Goal: Task Accomplishment & Management: Use online tool/utility

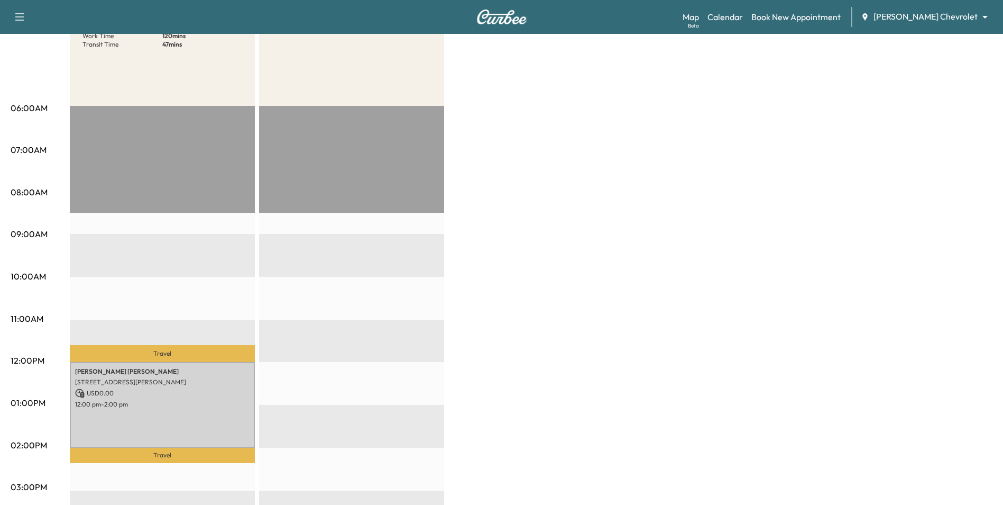
scroll to position [14, 0]
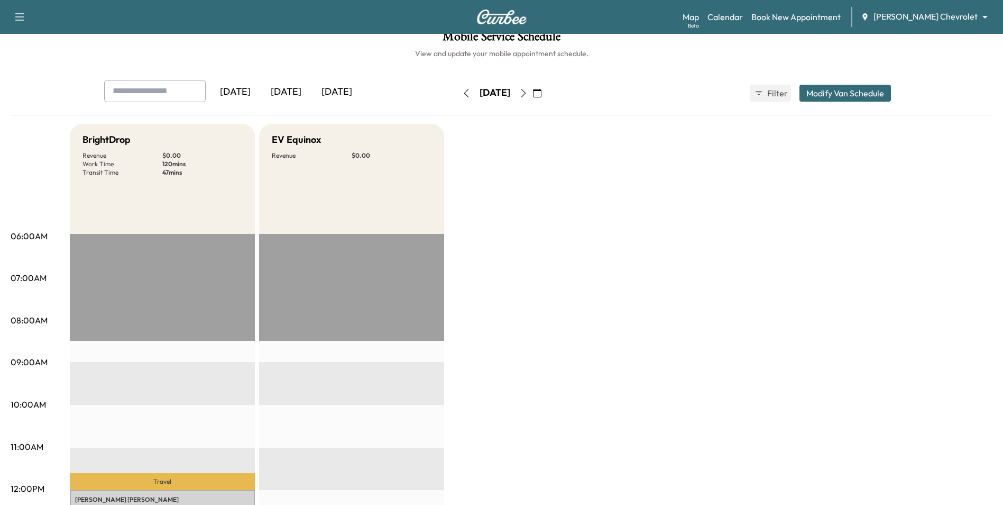
click at [528, 93] on icon "button" at bounding box center [523, 93] width 8 height 8
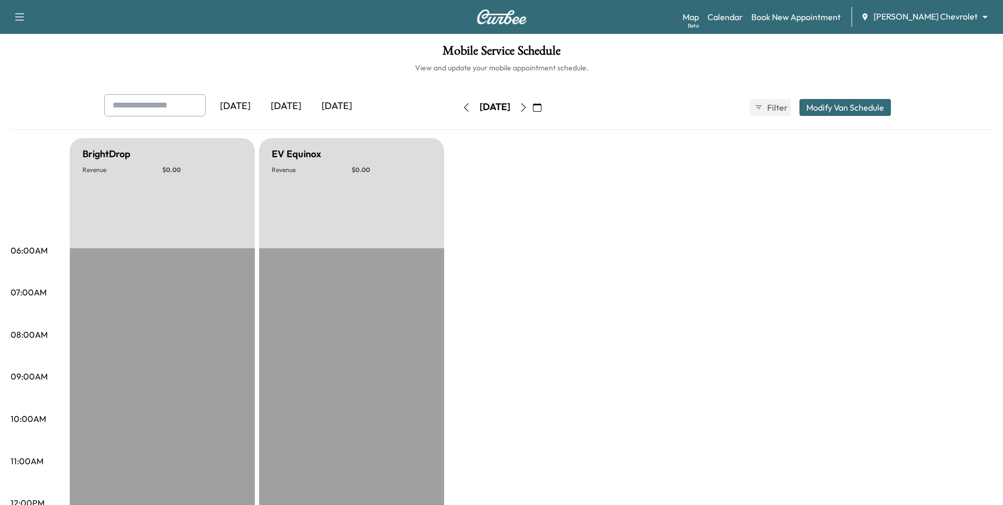
click at [528, 106] on icon "button" at bounding box center [523, 107] width 8 height 8
click at [298, 96] on div "[DATE]" at bounding box center [286, 106] width 51 height 24
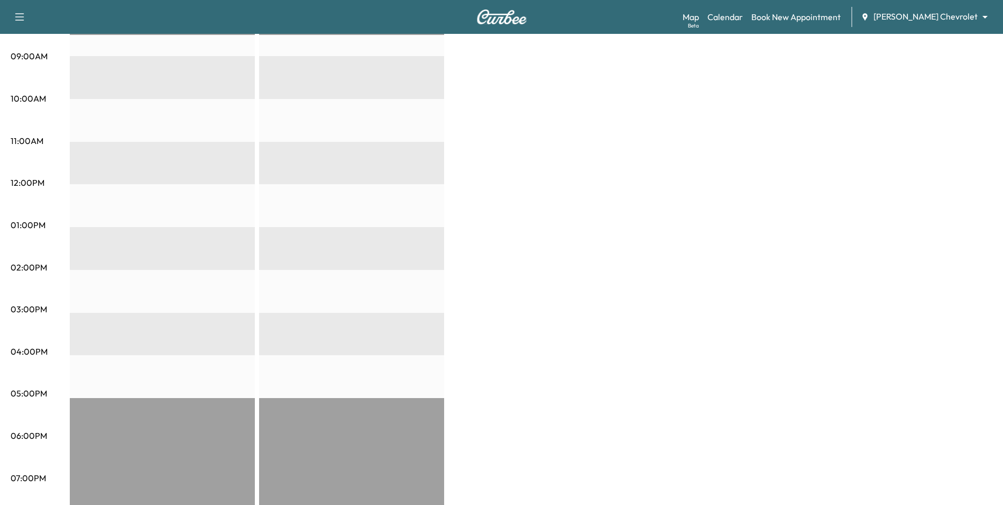
scroll to position [370, 0]
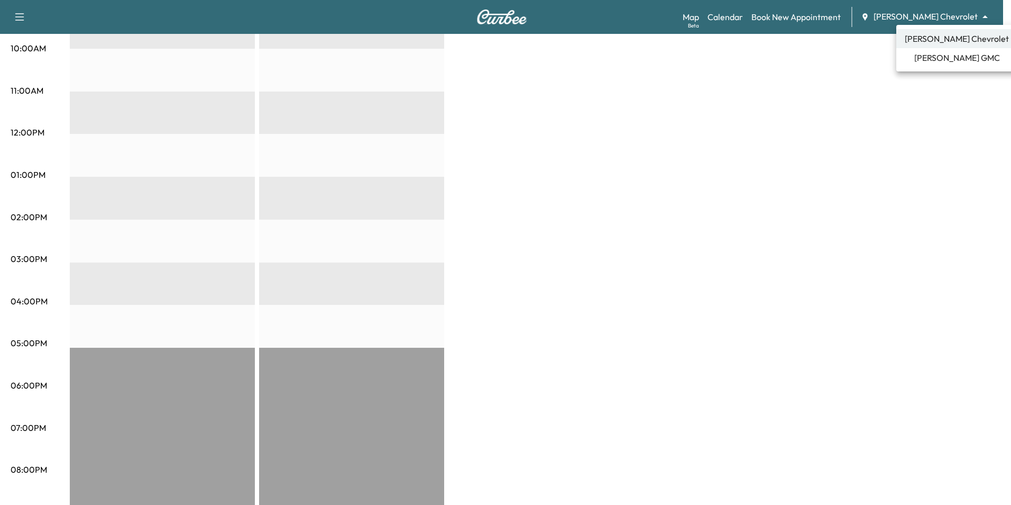
click at [941, 60] on span "[PERSON_NAME] GMC" at bounding box center [957, 57] width 86 height 13
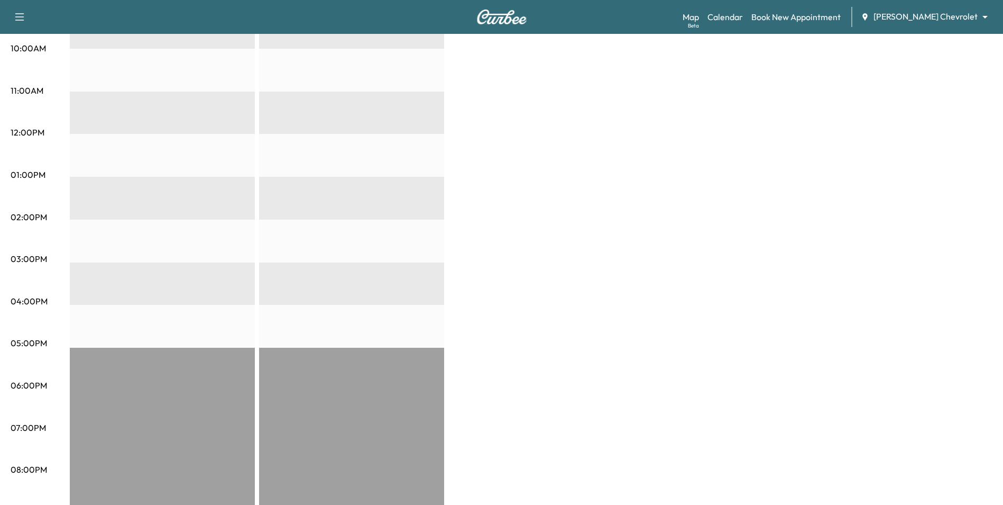
scroll to position [0, 0]
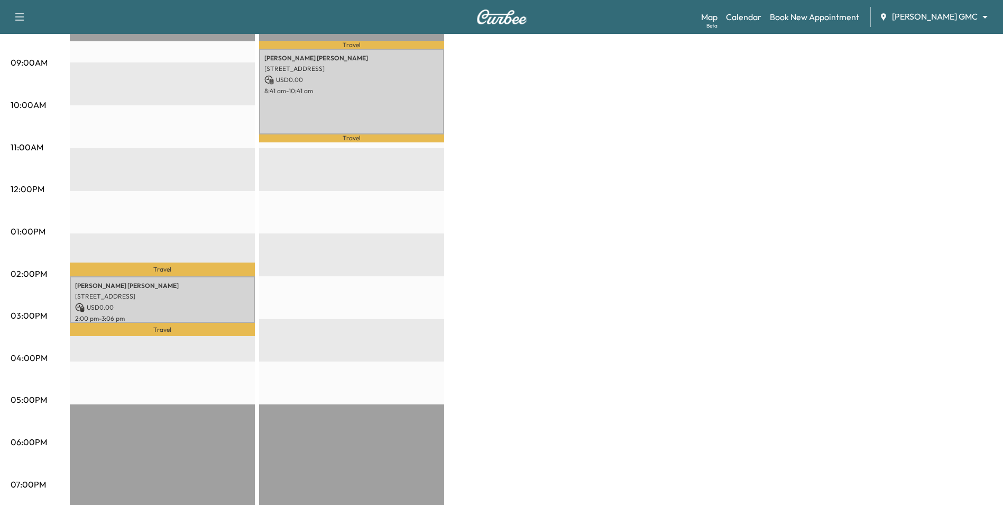
scroll to position [317, 0]
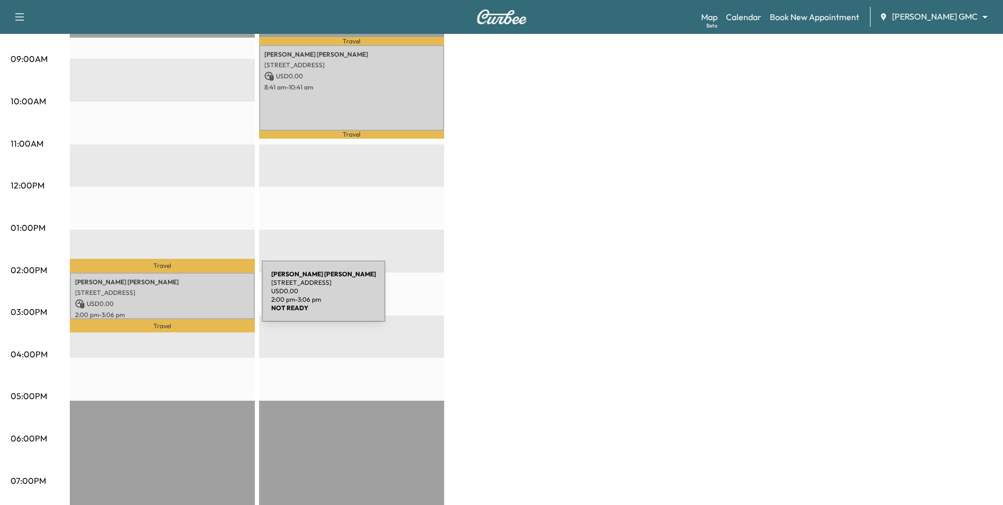
click at [182, 299] on p "USD 0.00" at bounding box center [162, 304] width 175 height 10
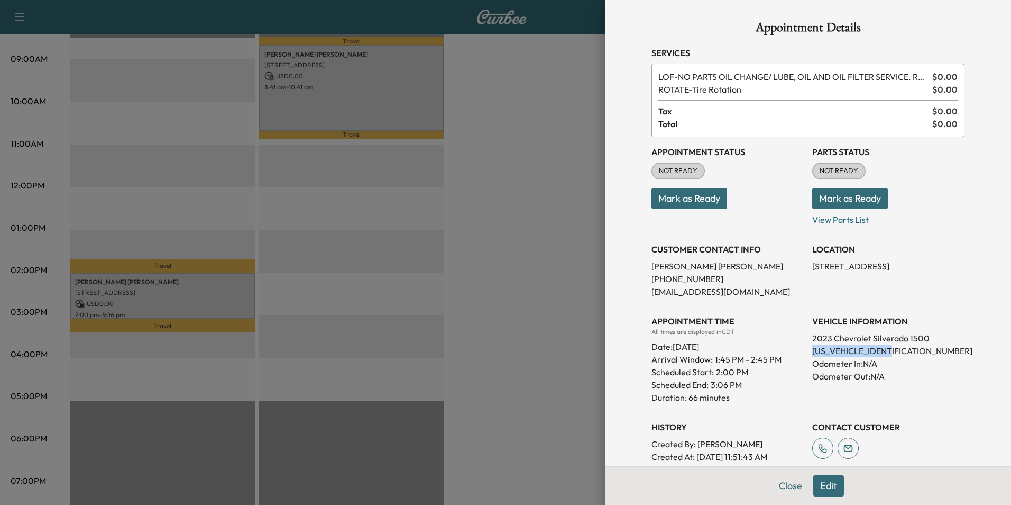
drag, startPoint x: 894, startPoint y: 351, endPoint x: 805, endPoint y: 350, distance: 88.9
click at [812, 350] on p "[US_VEHICLE_IDENTIFICATION_NUMBER]" at bounding box center [888, 350] width 152 height 13
copy p "[US_VEHICLE_IDENTIFICATION_NUMBER]"
click at [548, 208] on div at bounding box center [505, 252] width 1011 height 505
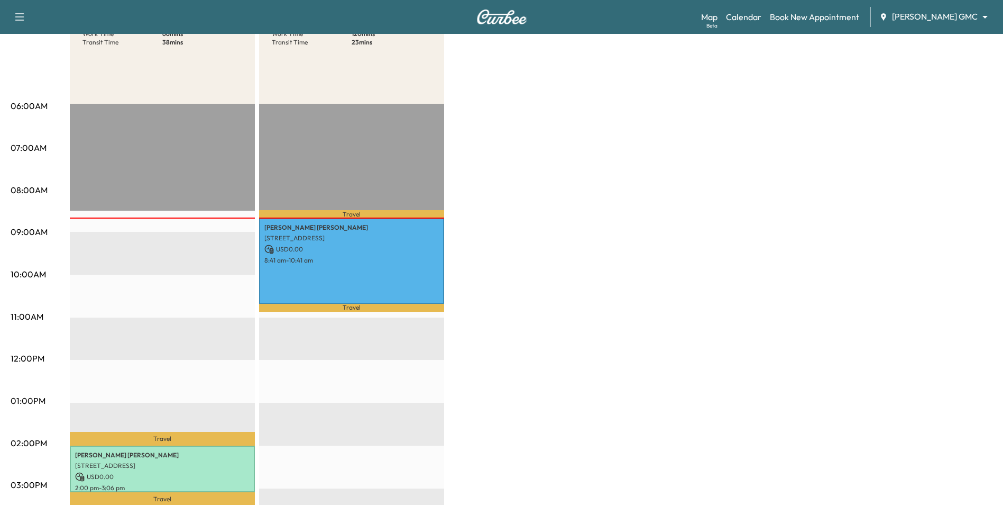
scroll to position [106, 0]
